Goal: Navigation & Orientation: Understand site structure

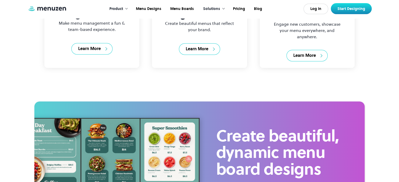
scroll to position [781, 0]
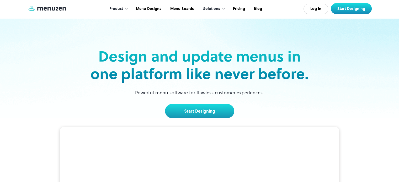
click at [127, 8] on div at bounding box center [127, 9] width 4 height 4
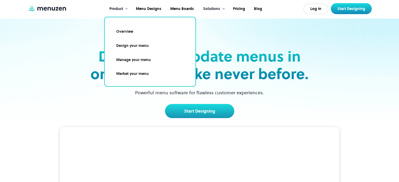
click at [128, 59] on link "Manage your menu" at bounding box center [150, 60] width 78 height 12
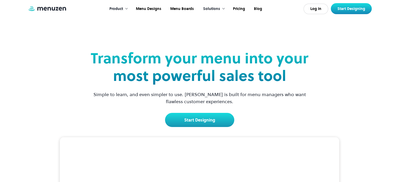
click at [129, 6] on div "Product" at bounding box center [117, 9] width 27 height 16
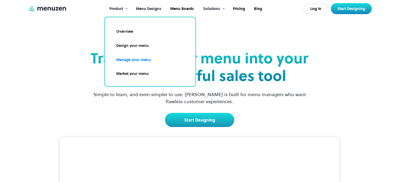
click at [145, 9] on link "Menu Designs" at bounding box center [148, 9] width 34 height 16
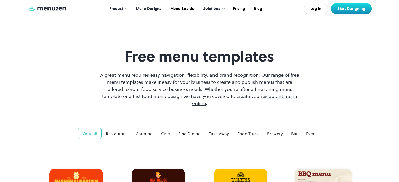
click at [121, 8] on div "Product" at bounding box center [116, 9] width 14 height 6
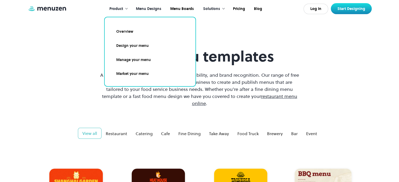
click at [123, 45] on link "Design your menu" at bounding box center [150, 46] width 78 height 12
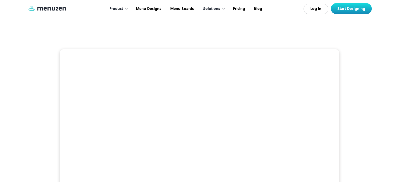
click at [128, 8] on div at bounding box center [127, 9] width 4 height 4
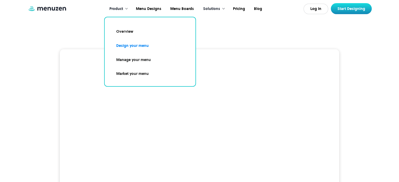
click at [136, 61] on link "Manage your menu" at bounding box center [150, 60] width 78 height 12
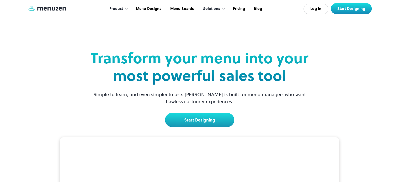
click at [223, 7] on div "Solutions" at bounding box center [213, 9] width 30 height 16
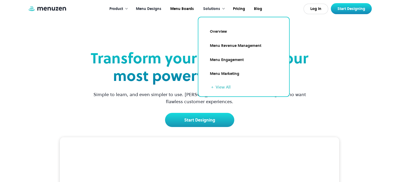
click at [162, 12] on link "Menu Designs" at bounding box center [148, 9] width 34 height 16
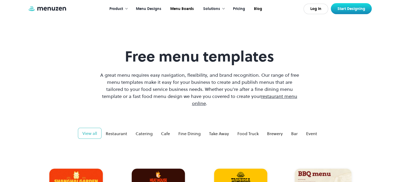
click at [239, 11] on link "Pricing" at bounding box center [238, 9] width 21 height 16
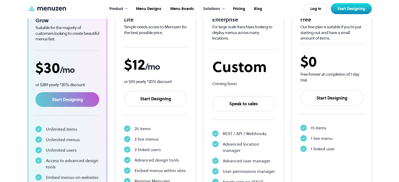
scroll to position [107, 0]
